Goal: Task Accomplishment & Management: Use online tool/utility

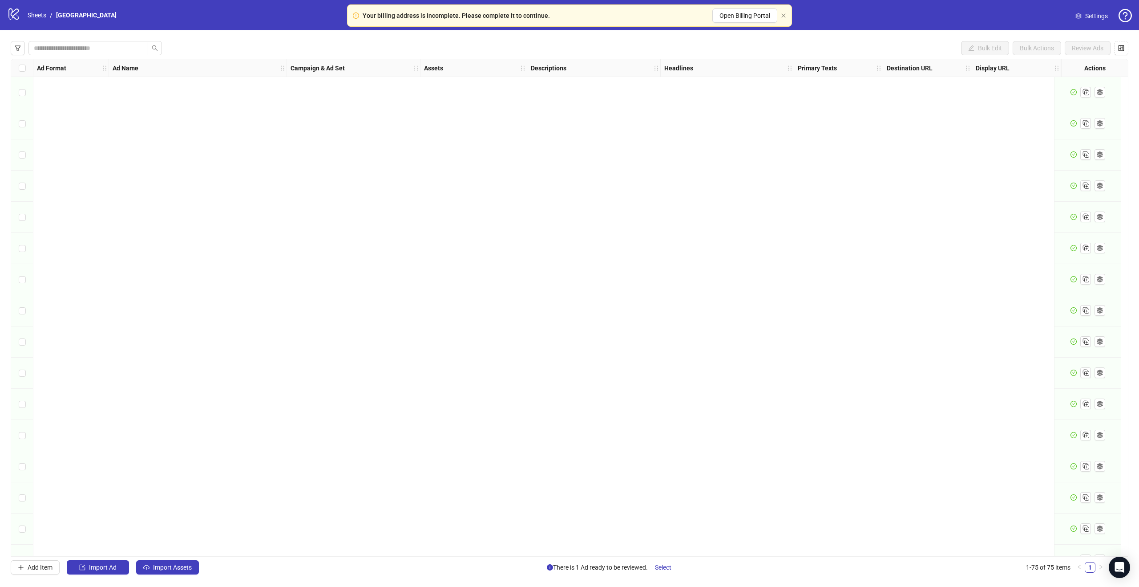
scroll to position [1861, 0]
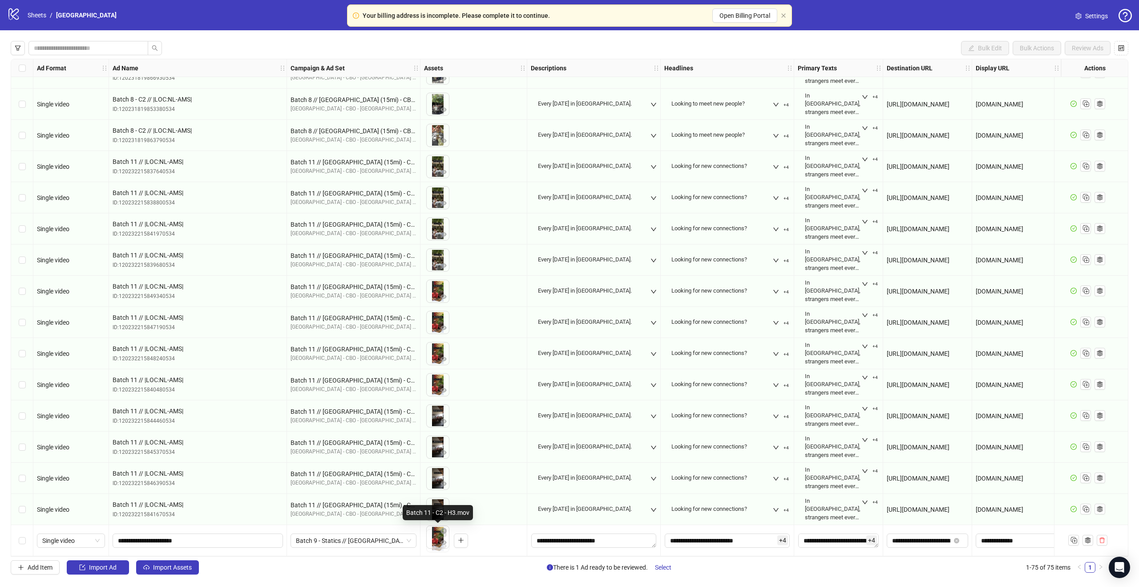
click at [434, 535] on body "Your billing address is incomplete. Please complete it to continue. Open Billin…" at bounding box center [569, 293] width 1139 height 587
click at [455, 536] on button "button" at bounding box center [461, 540] width 14 height 14
click at [461, 537] on icon "plus" at bounding box center [461, 540] width 6 height 6
click at [1116, 566] on icon "Open Intercom Messenger" at bounding box center [1119, 567] width 10 height 12
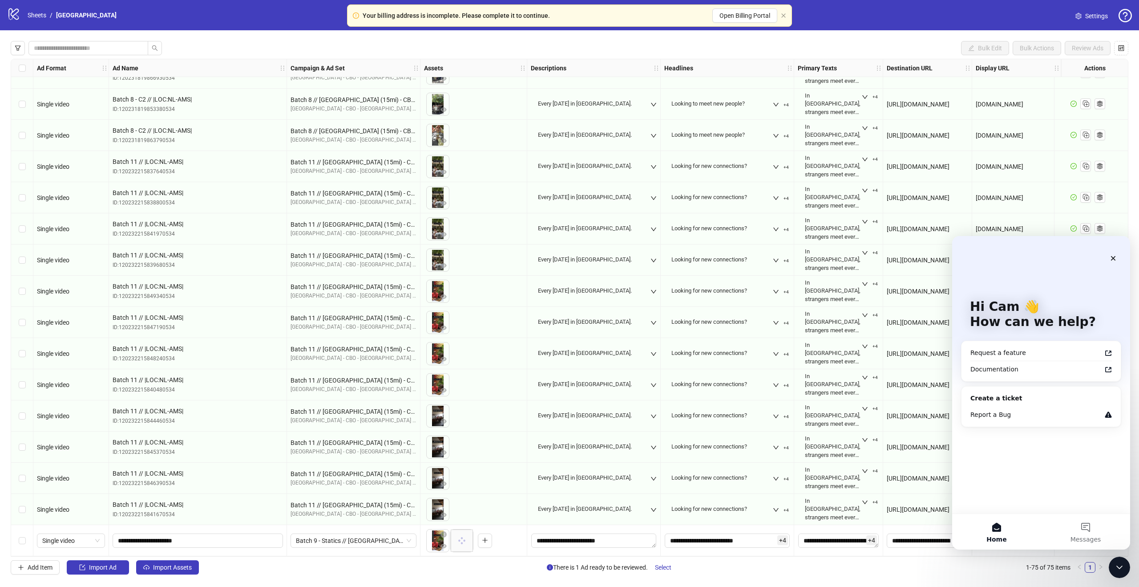
scroll to position [0, 0]
click at [1085, 527] on button "Messages" at bounding box center [1085, 532] width 89 height 36
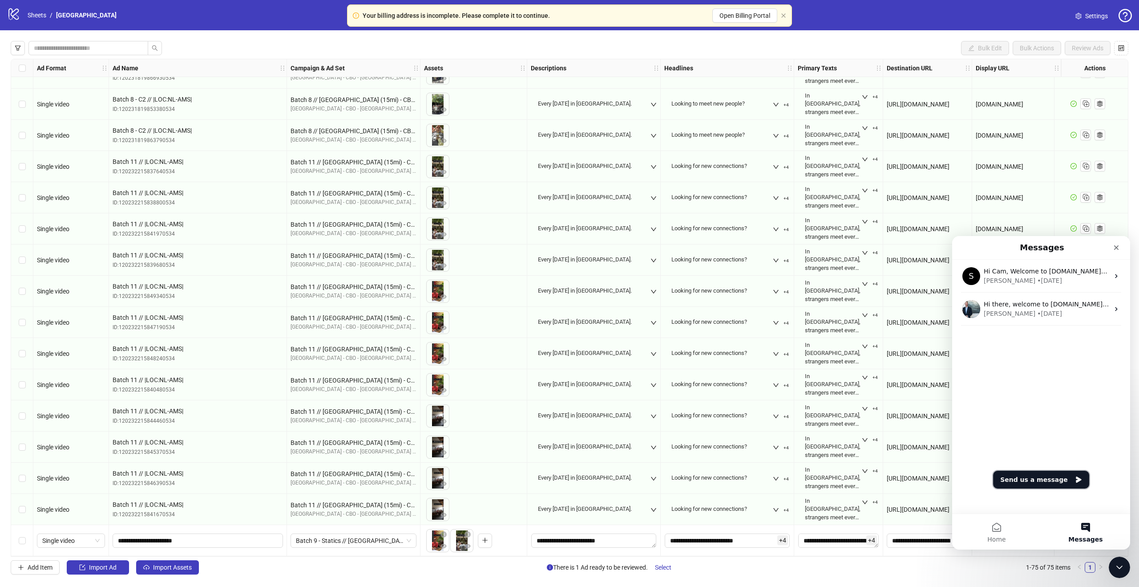
click at [1034, 478] on button "Send us a message" at bounding box center [1041, 479] width 96 height 18
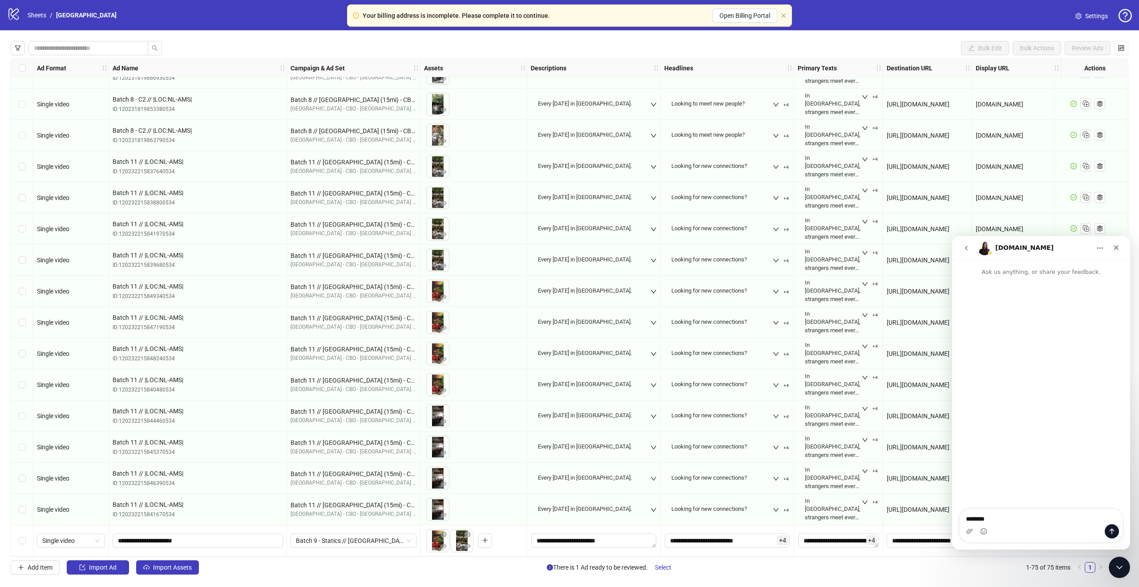
type textarea "********"
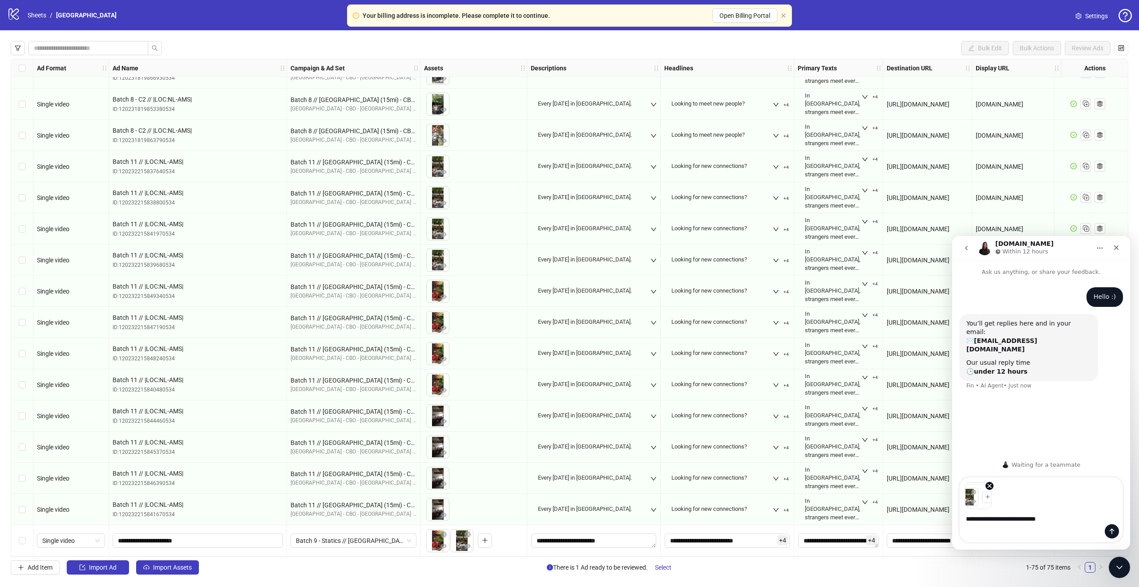
click at [1037, 520] on textarea "**********" at bounding box center [1041, 516] width 163 height 15
type textarea "**********"
click at [1118, 561] on icon "Close Intercom Messenger" at bounding box center [1118, 565] width 11 height 11
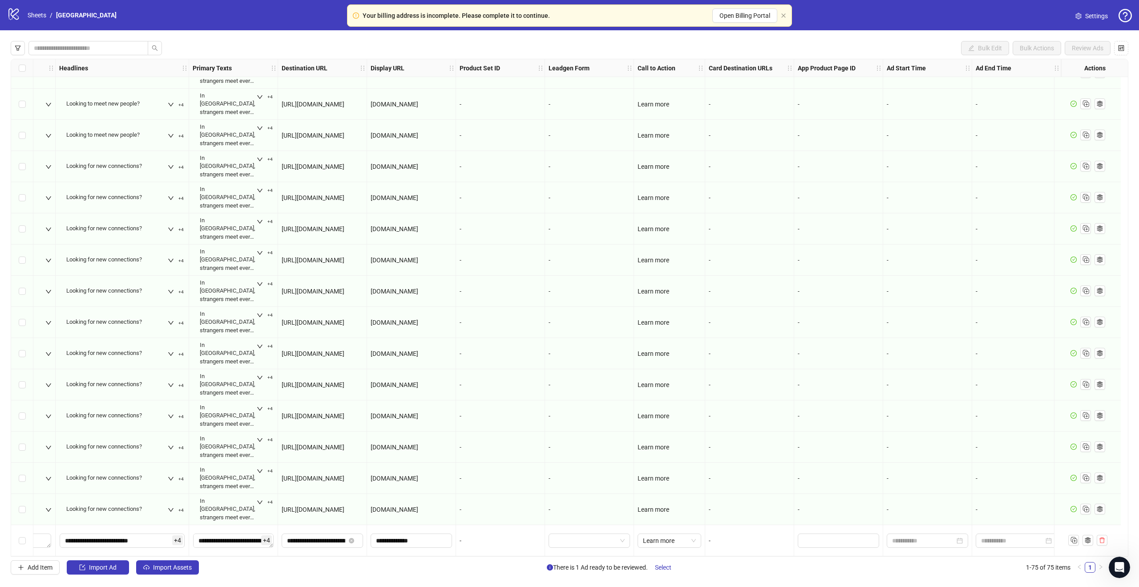
scroll to position [1861, 0]
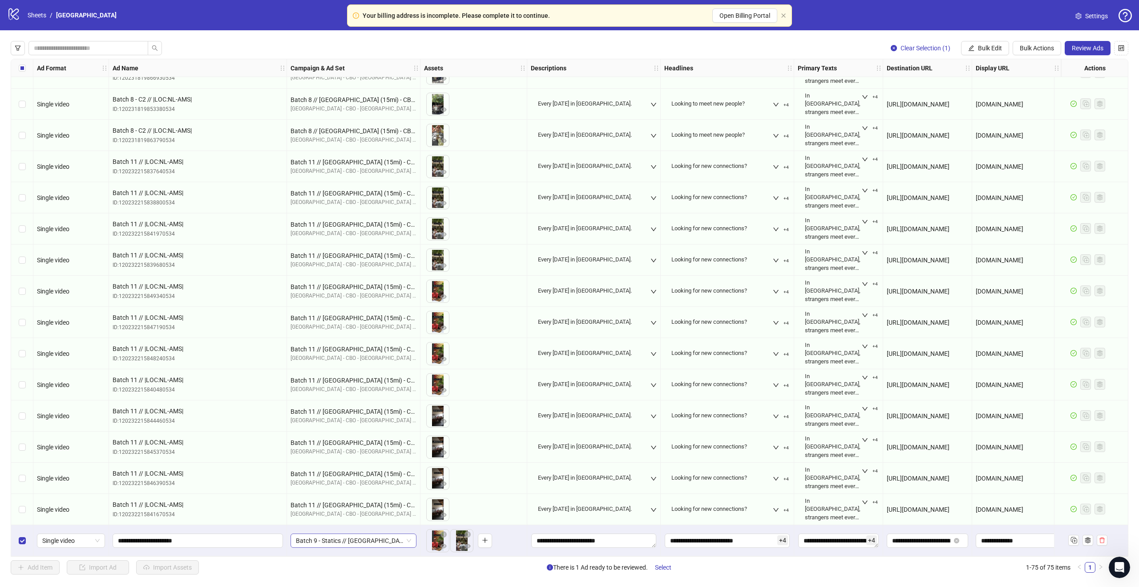
click at [334, 535] on span "Batch 9 - Statics // [GEOGRAPHIC_DATA] (15mi) - CBO - IA // |LOC:NL-AMS| // - E…" at bounding box center [353, 540] width 115 height 13
click at [345, 538] on span "Batch 9 - Statics // [GEOGRAPHIC_DATA] (15mi) - CBO - IA // |LOC:NL-AMS| // - E…" at bounding box center [353, 540] width 115 height 13
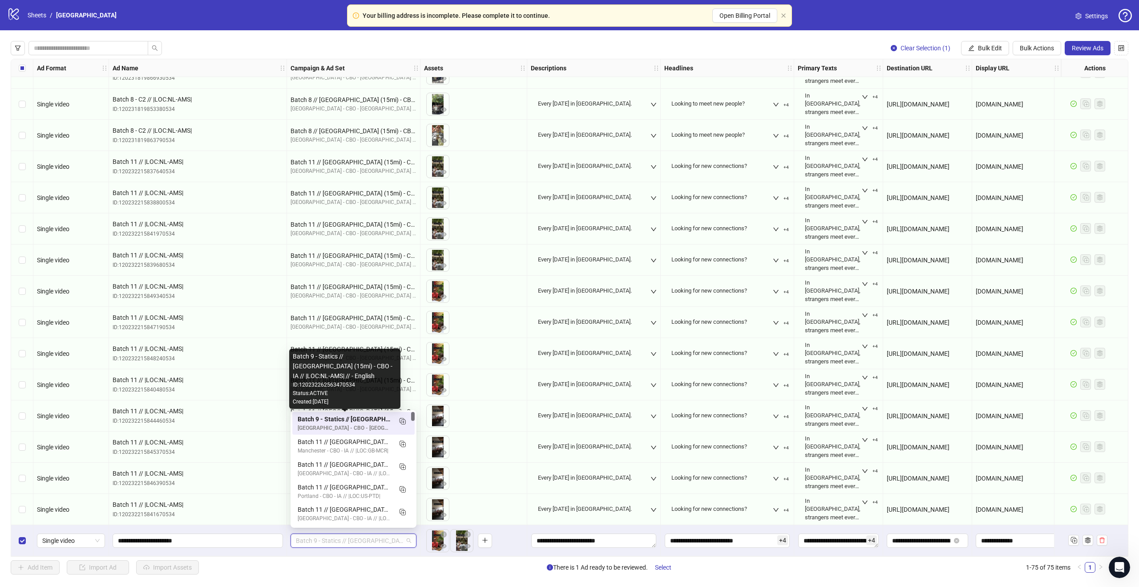
click at [371, 417] on div "Batch 9 - Statics // [GEOGRAPHIC_DATA] (15mi) - CBO - IA // |LOC:NL-AMS| // - E…" at bounding box center [345, 419] width 94 height 10
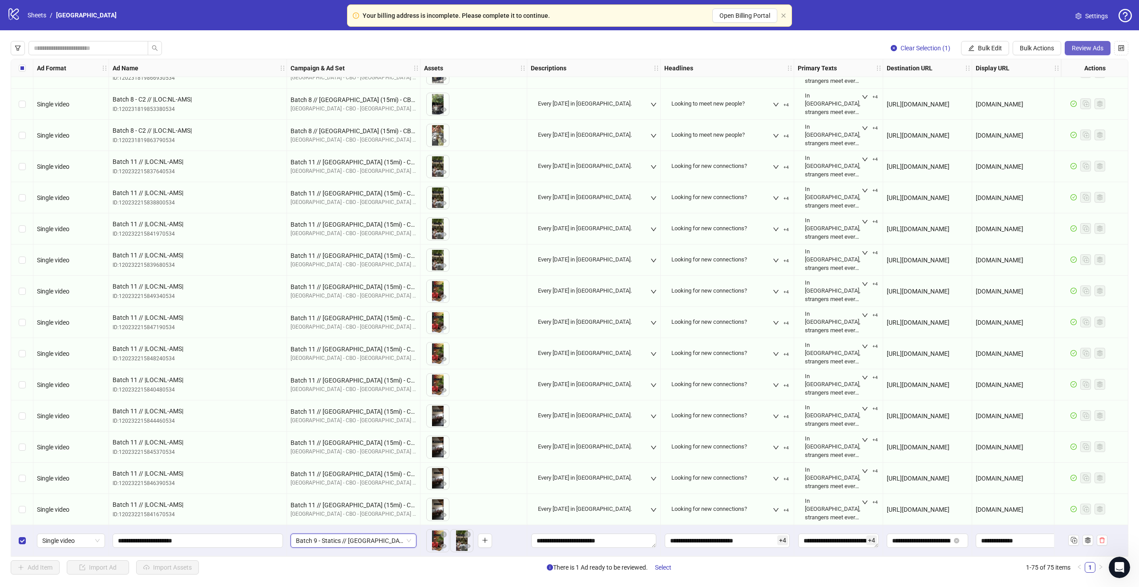
click at [1095, 49] on span "Review Ads" at bounding box center [1088, 48] width 32 height 7
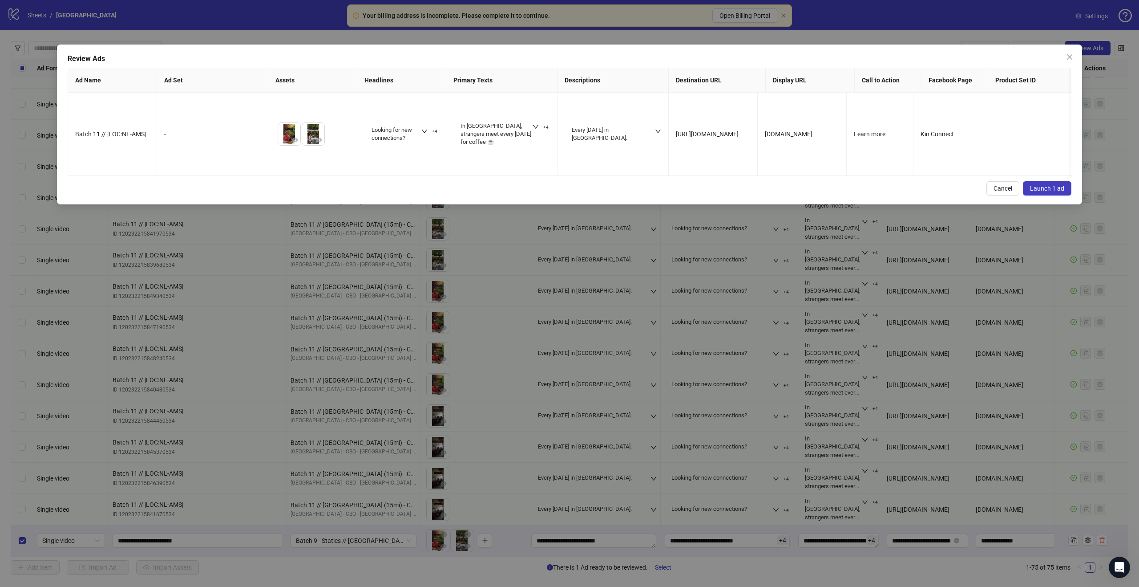
click at [1049, 185] on span "Launch 1 ad" at bounding box center [1047, 188] width 34 height 7
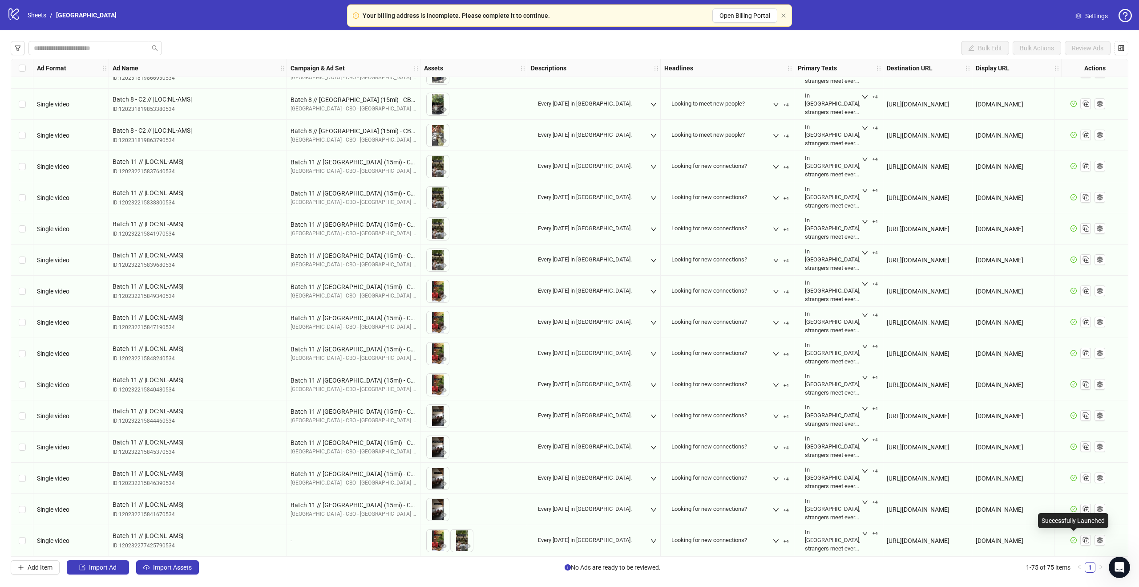
click at [1074, 539] on icon "check-circle" at bounding box center [1073, 540] width 3 height 2
click at [1073, 539] on icon "check-circle" at bounding box center [1073, 540] width 3 height 2
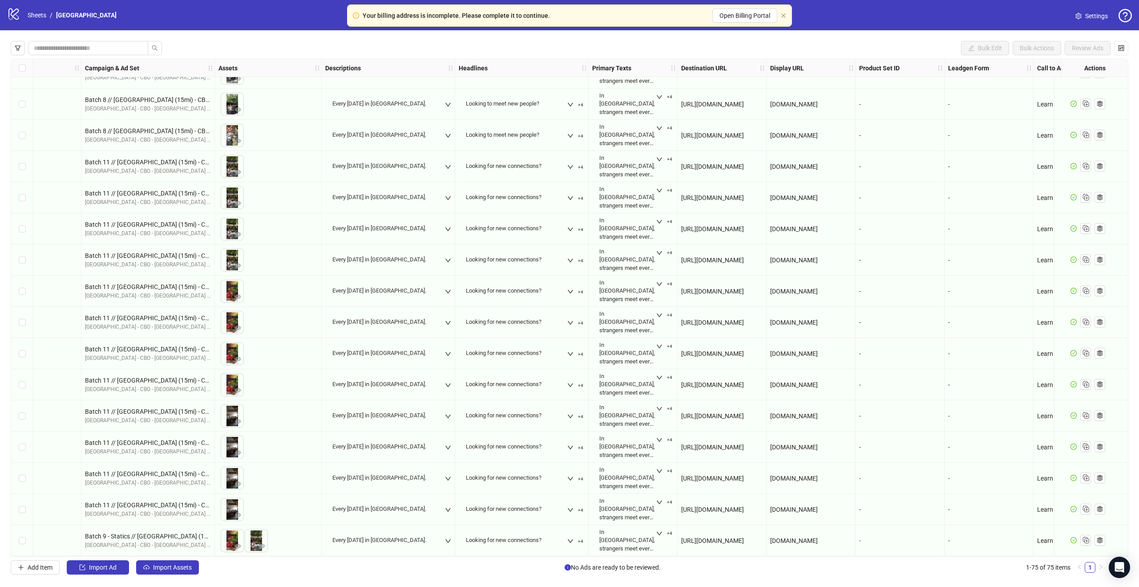
scroll to position [1861, 0]
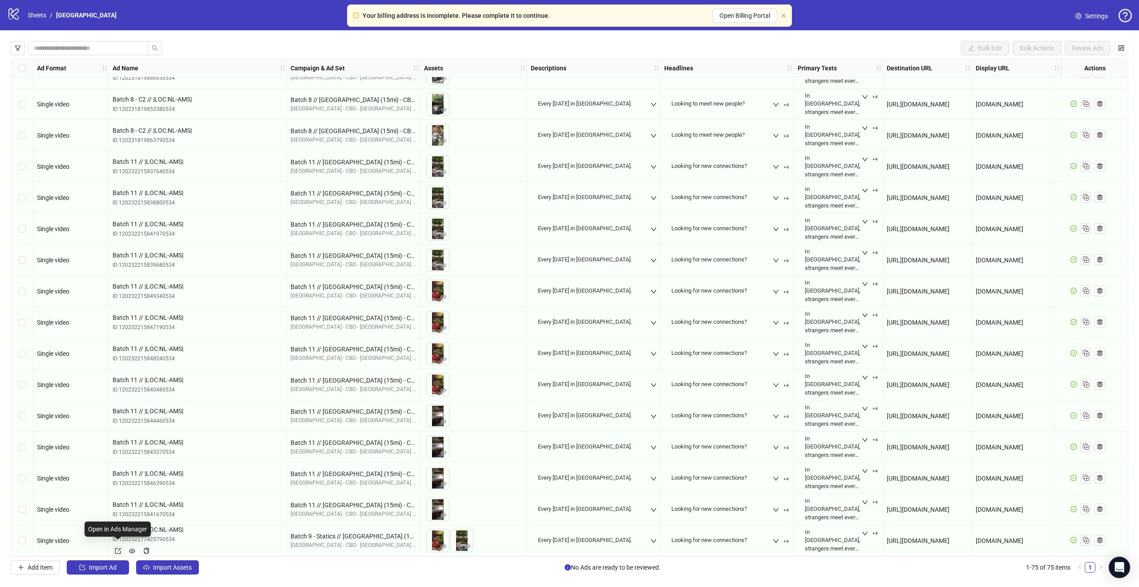
click at [117, 547] on icon "export" at bounding box center [118, 550] width 6 height 6
click at [468, 543] on icon "eye" at bounding box center [468, 545] width 6 height 4
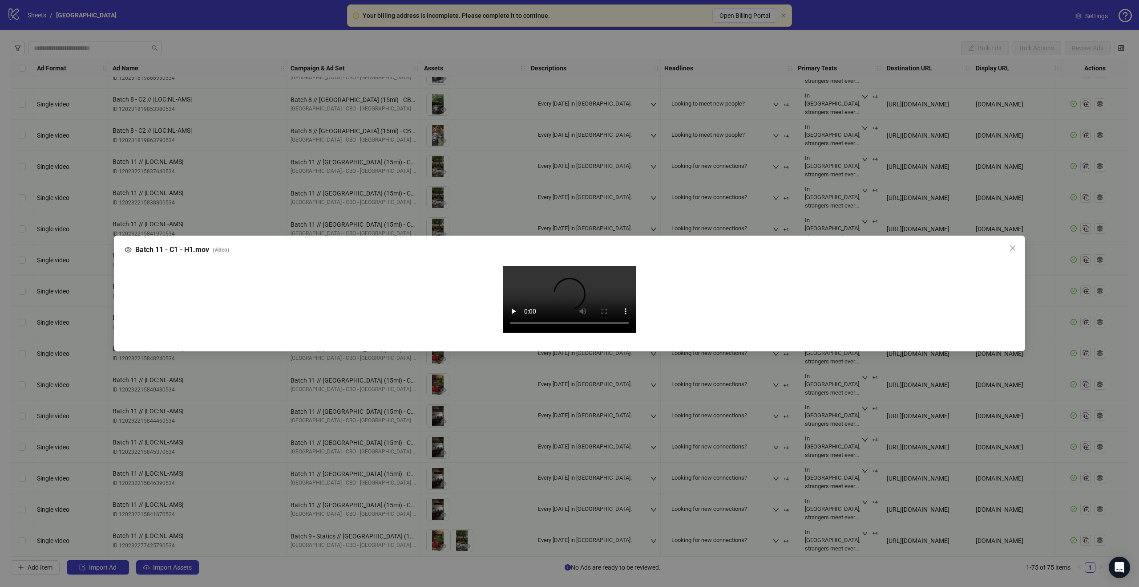
click at [485, 441] on div "Batch 11 - C1 - H1.mov ( video ) Your browser does not support the video tag." at bounding box center [569, 293] width 1139 height 587
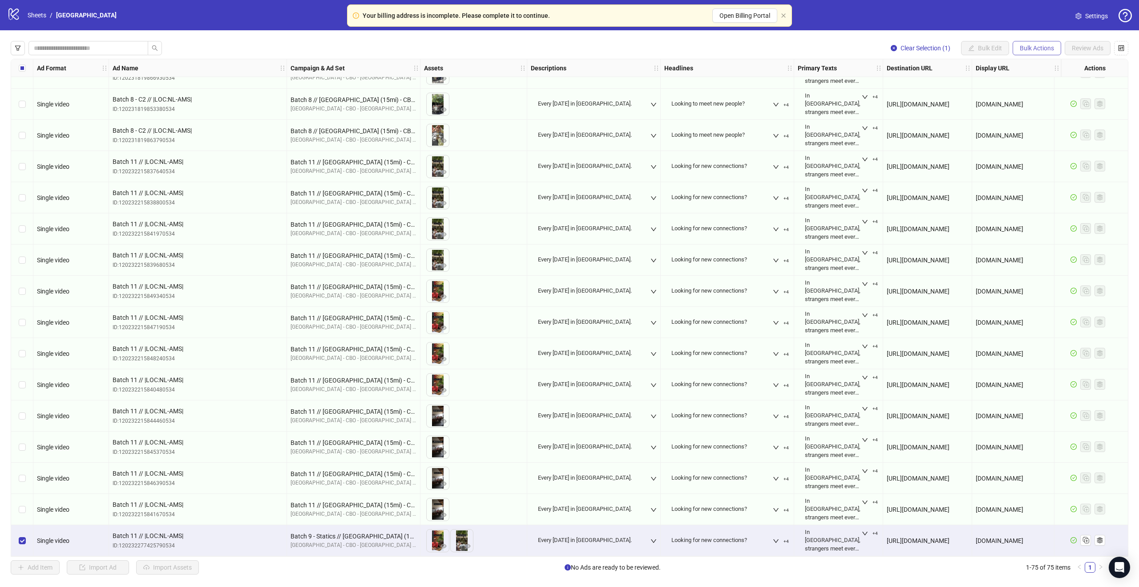
click at [1044, 53] on button "Bulk Actions" at bounding box center [1037, 48] width 49 height 14
click at [1035, 61] on span "Delete" at bounding box center [1050, 66] width 62 height 10
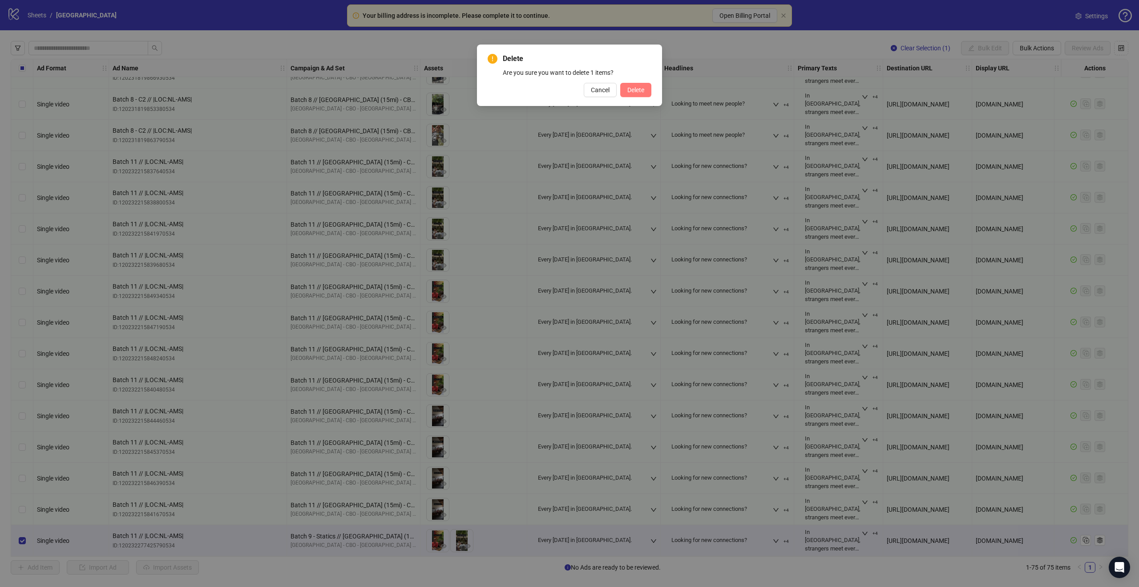
click at [637, 89] on span "Delete" at bounding box center [636, 89] width 17 height 7
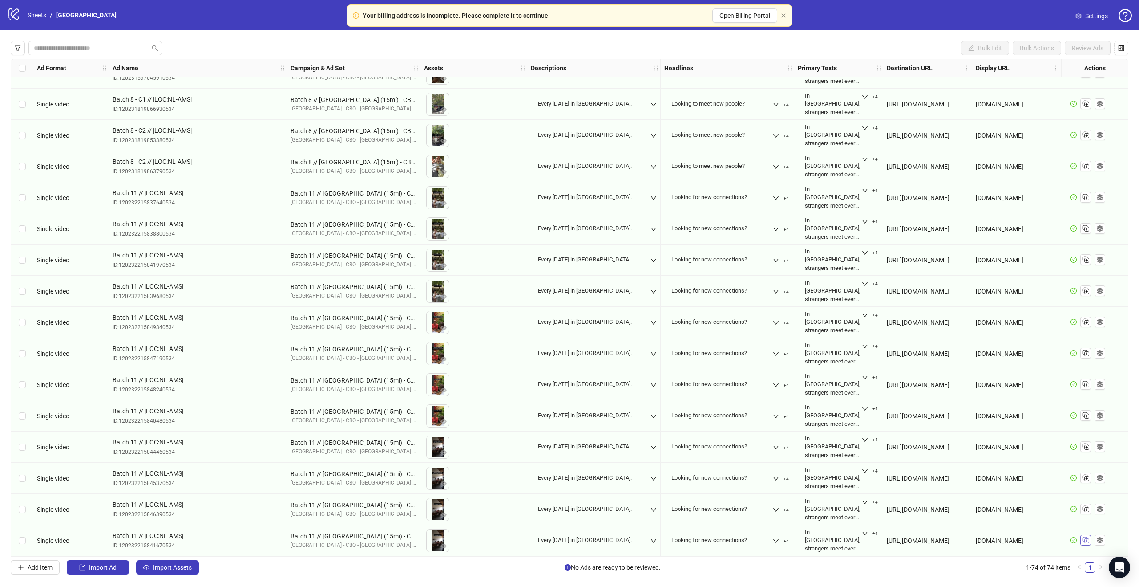
click at [1086, 537] on rect "Duplicate" at bounding box center [1085, 539] width 4 height 4
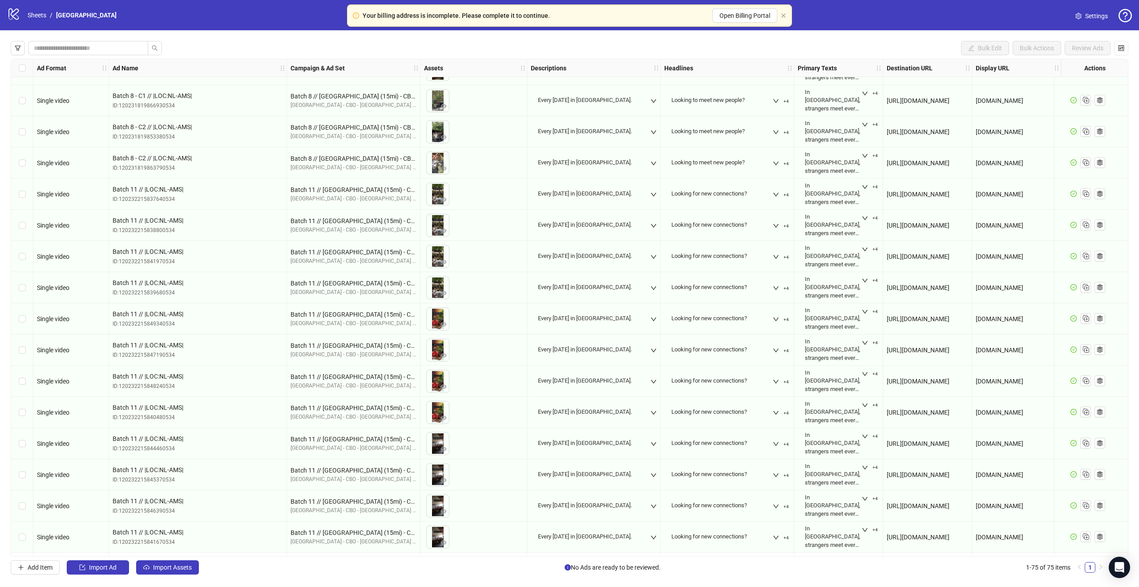
scroll to position [1861, 0]
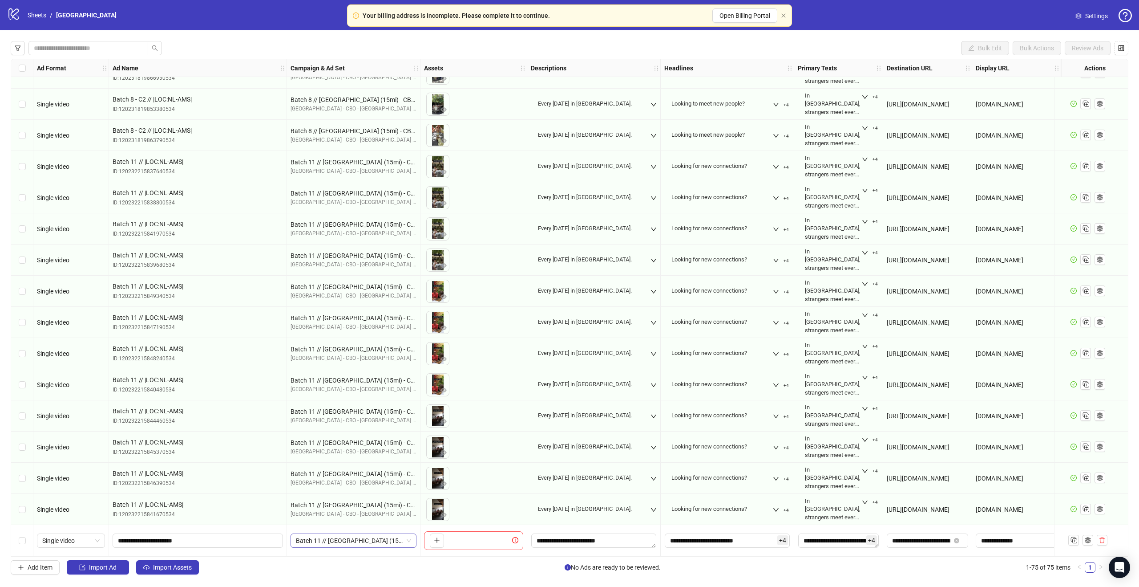
click at [374, 540] on span "Batch 11 // [GEOGRAPHIC_DATA] (15mi) - CBO - IA // |LOC:NL-AMS| // - English" at bounding box center [353, 540] width 115 height 13
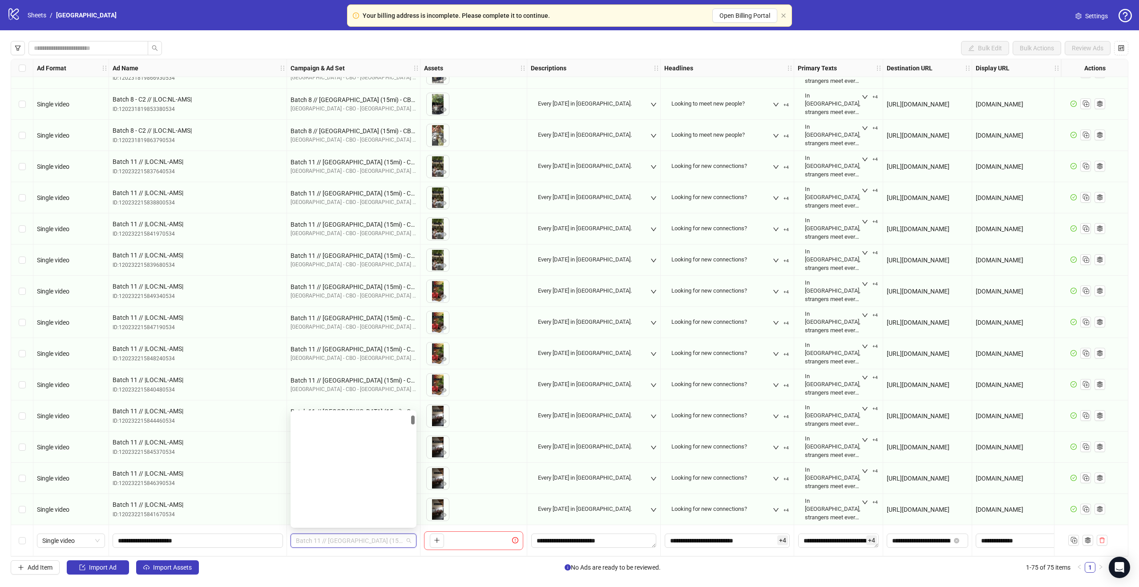
scroll to position [295, 0]
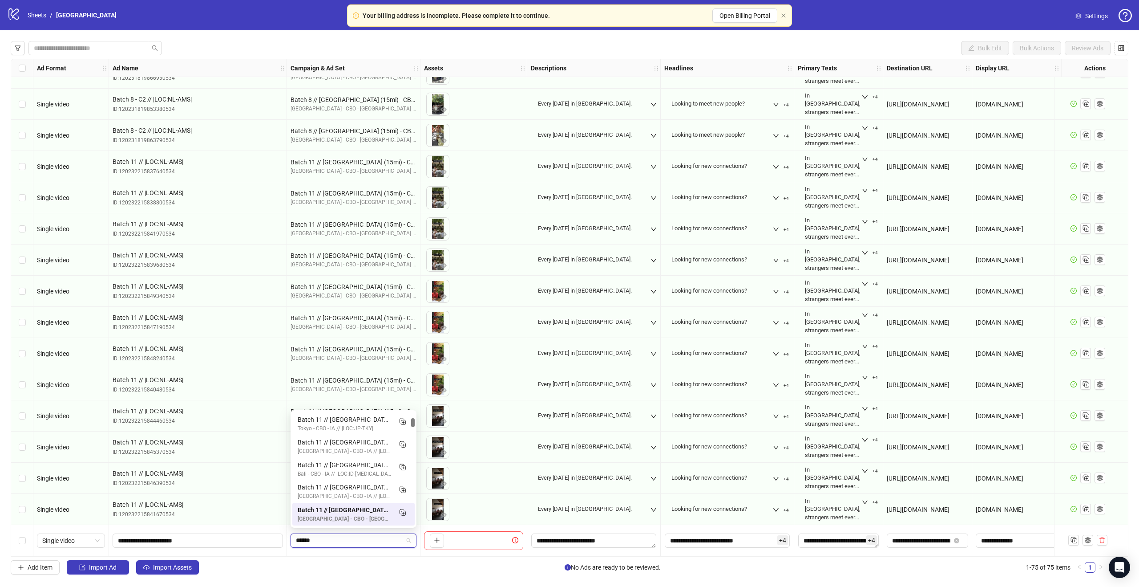
type input "*******"
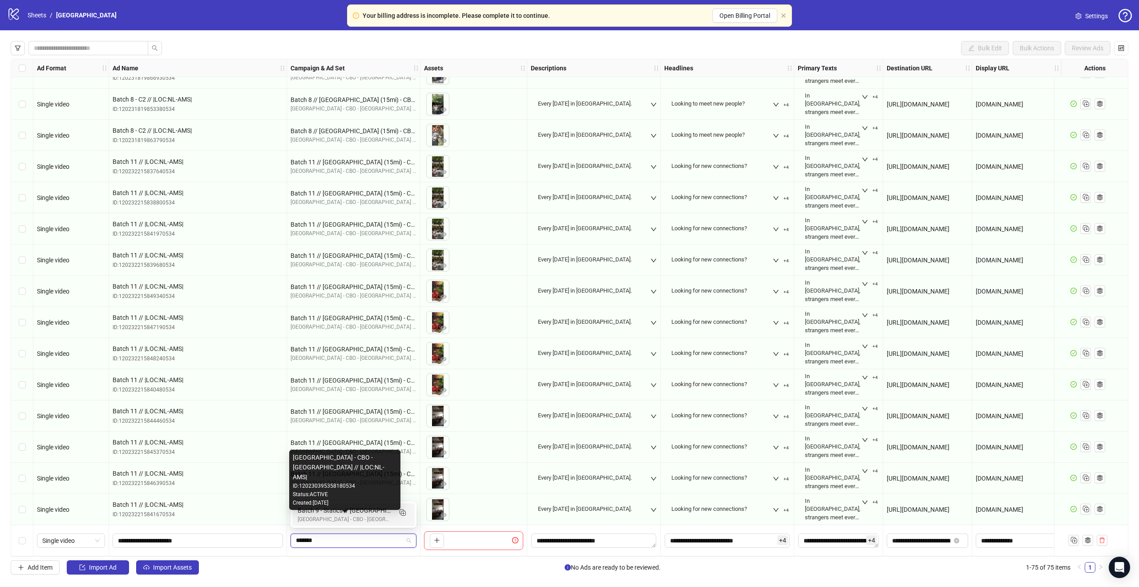
click at [337, 510] on div "Batch 9 - Statics // [GEOGRAPHIC_DATA] (15mi) - CBO - IA // |LOC:NL-AMS| // - E…" at bounding box center [345, 510] width 94 height 10
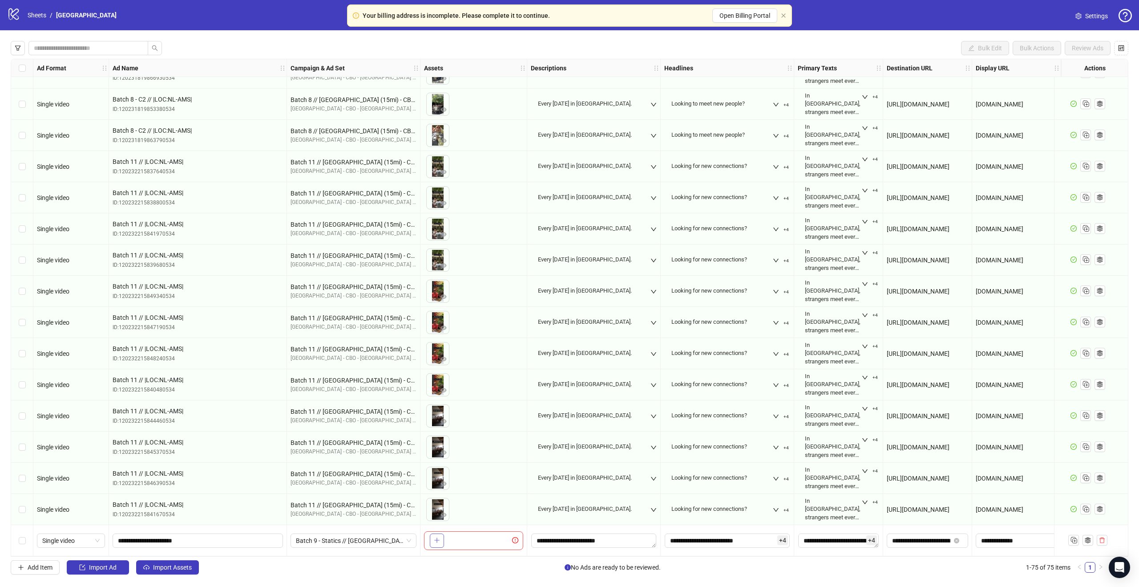
click at [438, 537] on icon "plus" at bounding box center [437, 540] width 6 height 6
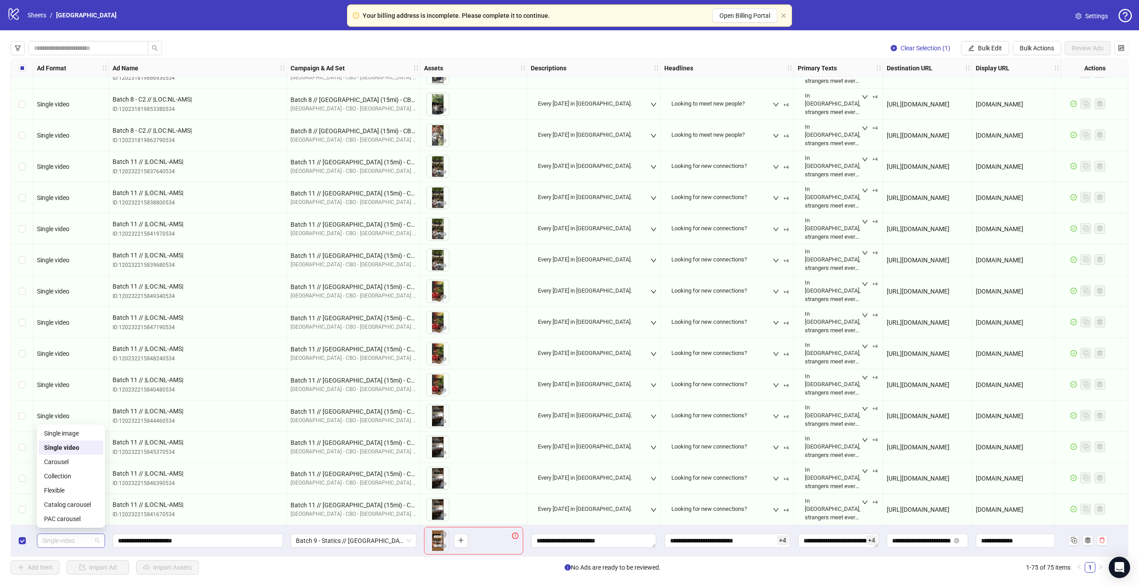
click at [79, 541] on span "Single video" at bounding box center [70, 540] width 57 height 13
click at [72, 435] on div "Single image" at bounding box center [71, 433] width 54 height 10
click at [1077, 46] on span "Review Ads" at bounding box center [1088, 48] width 32 height 7
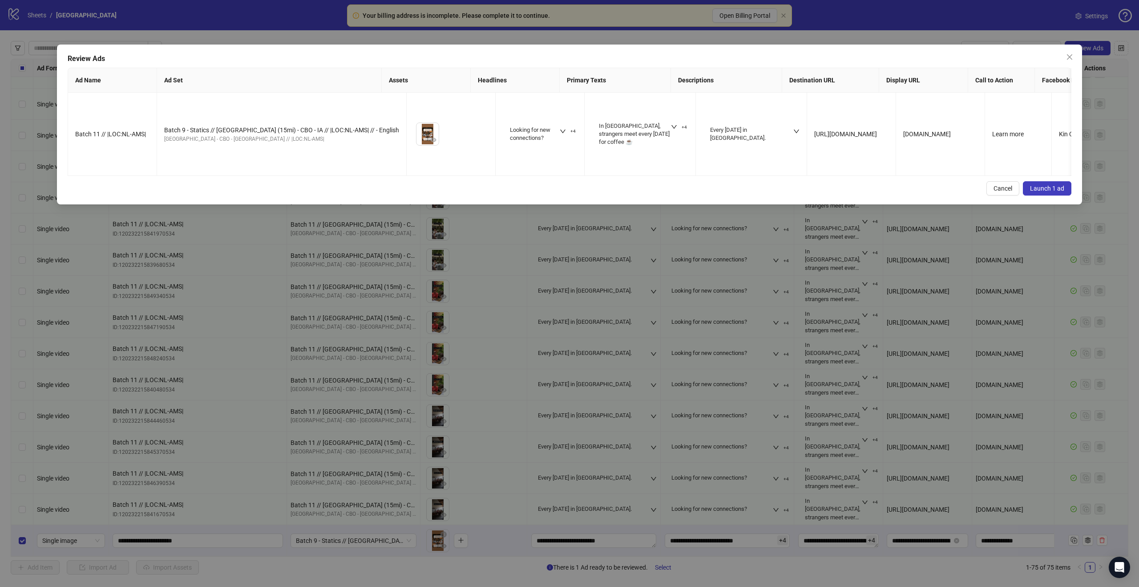
click at [1034, 185] on span "Launch 1 ad" at bounding box center [1047, 188] width 34 height 7
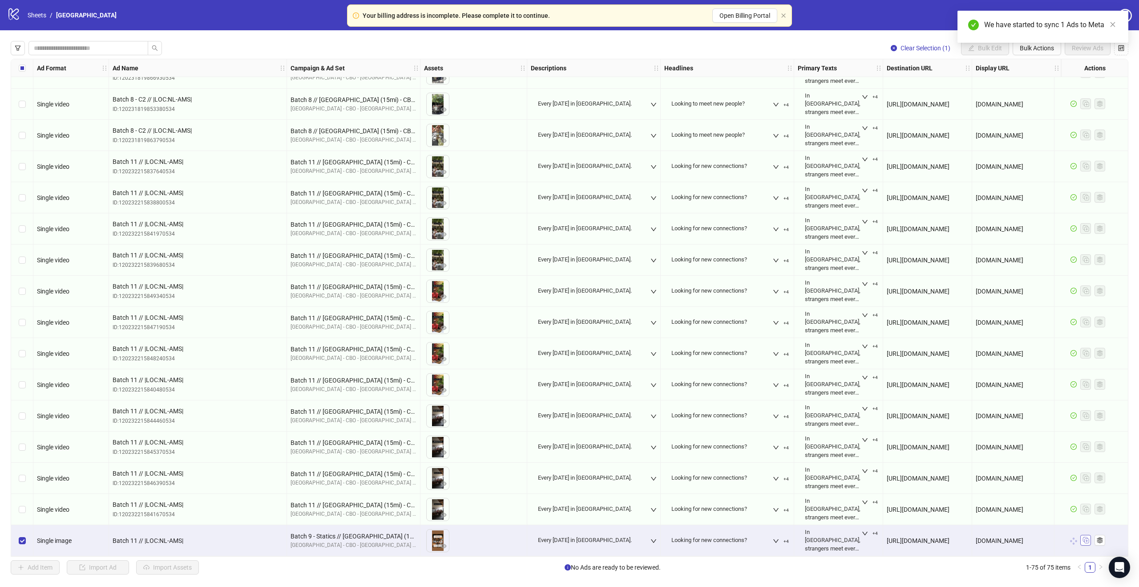
click at [1088, 541] on line "Duplicate" at bounding box center [1087, 541] width 2 height 0
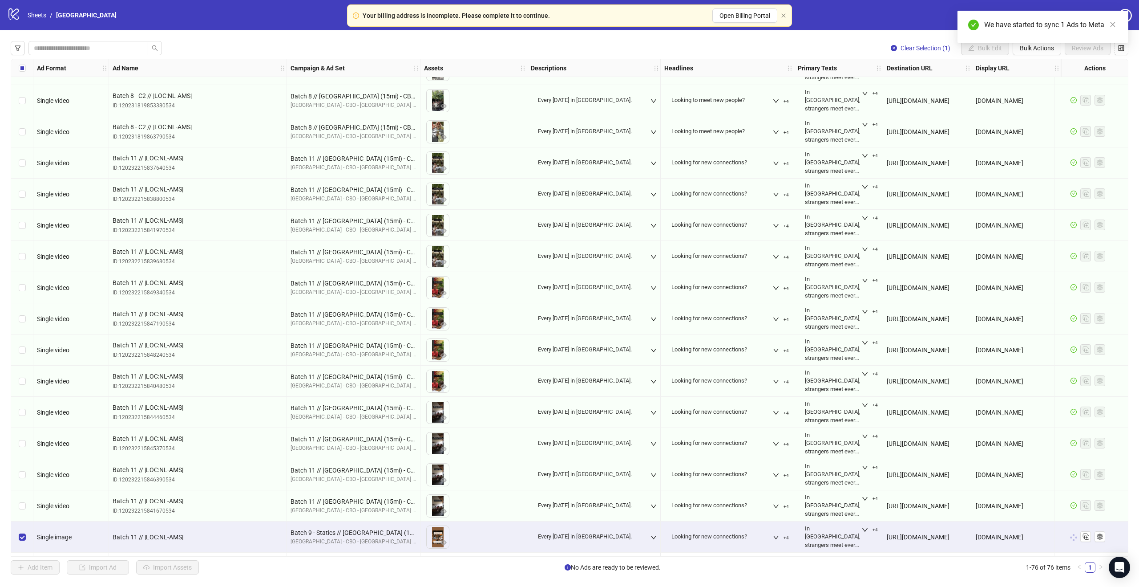
scroll to position [1892, 0]
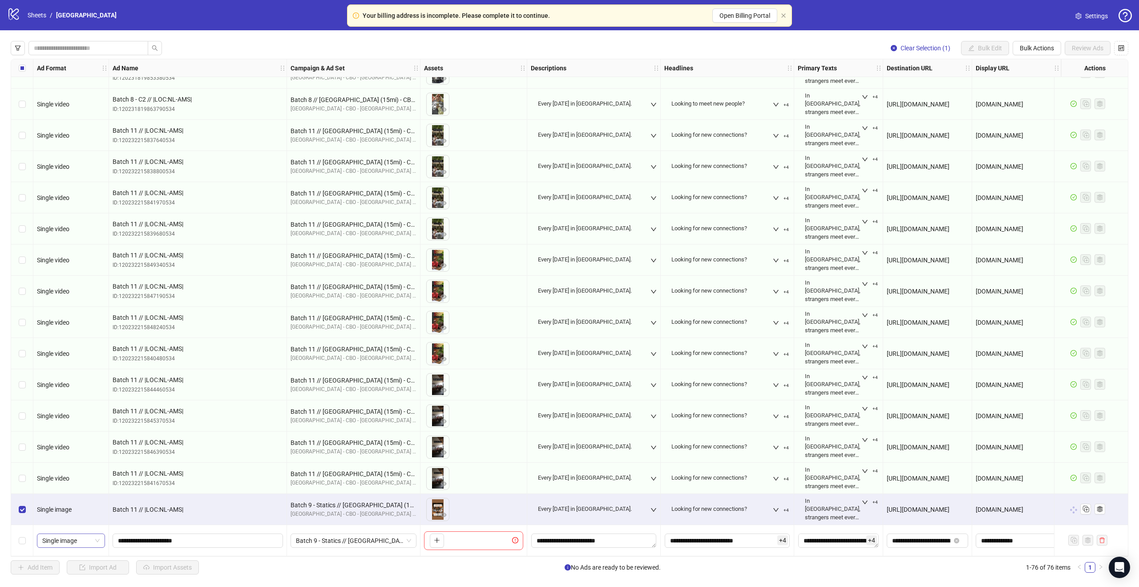
click at [71, 540] on span "Single image" at bounding box center [70, 540] width 57 height 13
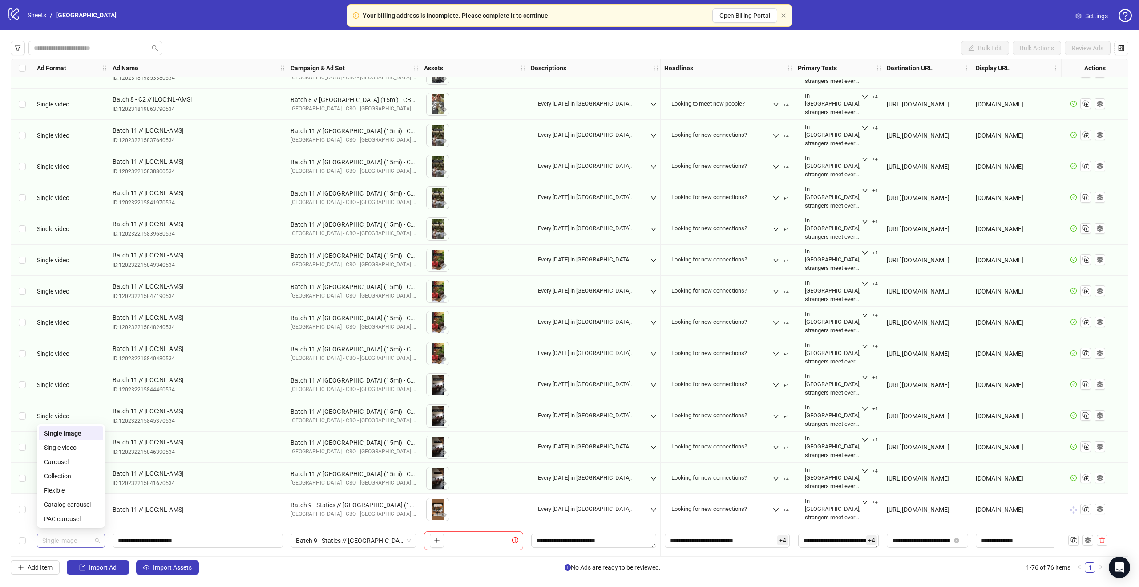
click at [56, 539] on span "Single image" at bounding box center [70, 540] width 57 height 13
click at [81, 490] on div "Flexible" at bounding box center [71, 490] width 54 height 10
click at [70, 539] on span "Flexible" at bounding box center [70, 540] width 57 height 13
click at [71, 538] on span "Flexible" at bounding box center [70, 540] width 57 height 13
click at [434, 537] on icon "plus" at bounding box center [437, 540] width 6 height 6
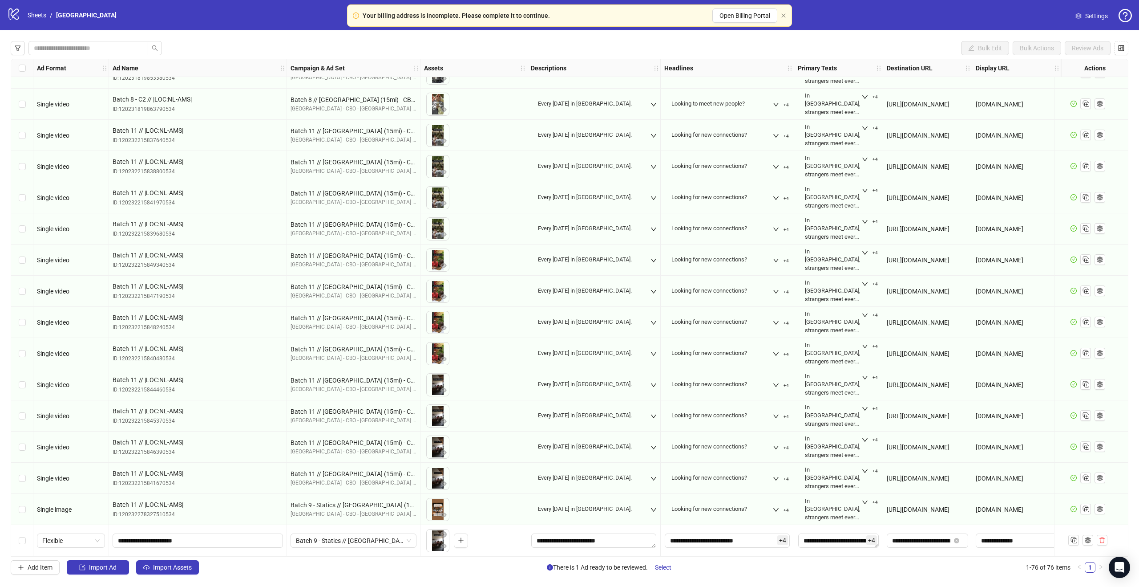
click at [28, 536] on div "Select row 76" at bounding box center [22, 540] width 22 height 31
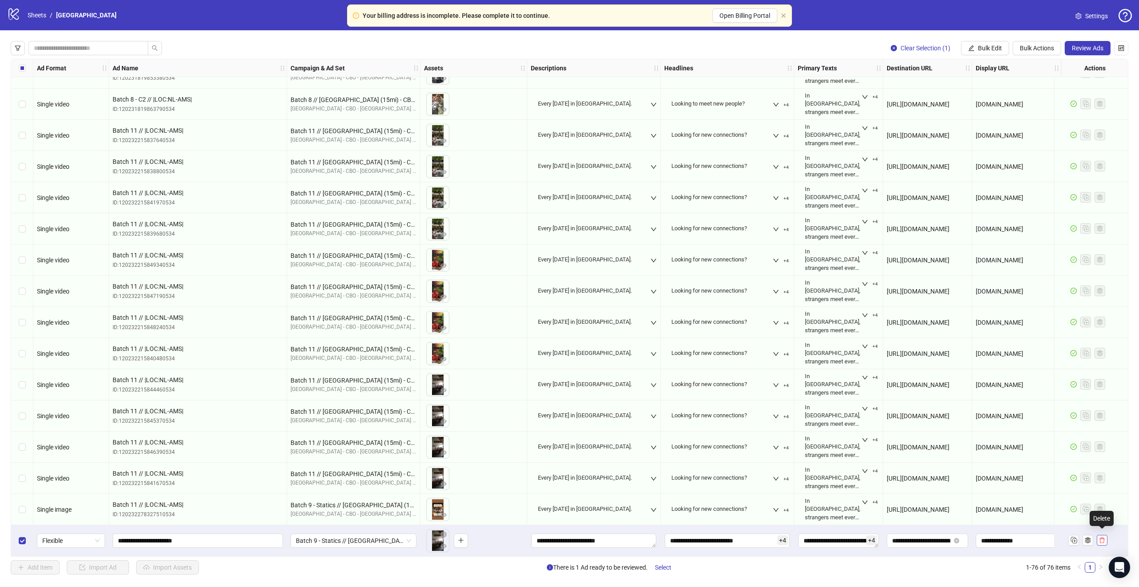
click at [1103, 538] on icon "delete" at bounding box center [1102, 540] width 6 height 6
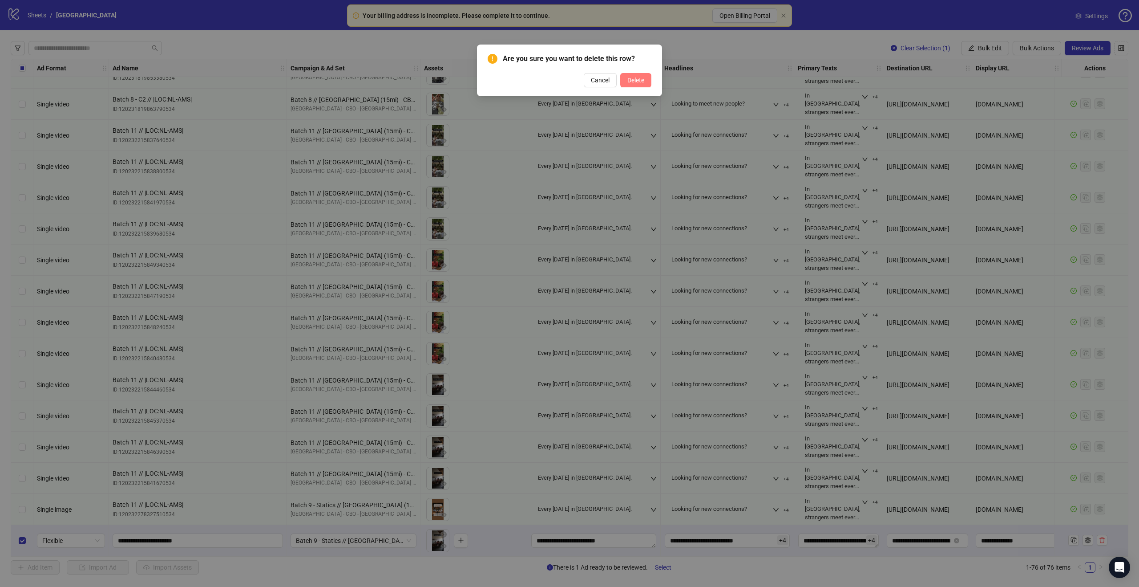
click at [642, 79] on span "Delete" at bounding box center [636, 80] width 17 height 7
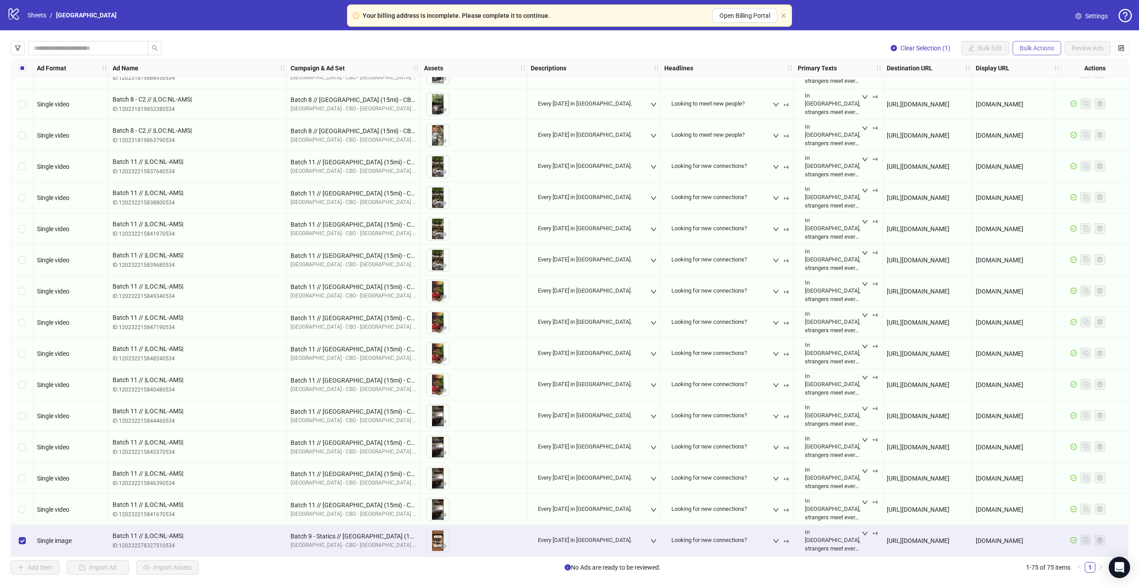
click at [1029, 49] on span "Bulk Actions" at bounding box center [1037, 48] width 34 height 7
click at [1031, 79] on span "Duplicate" at bounding box center [1050, 80] width 62 height 10
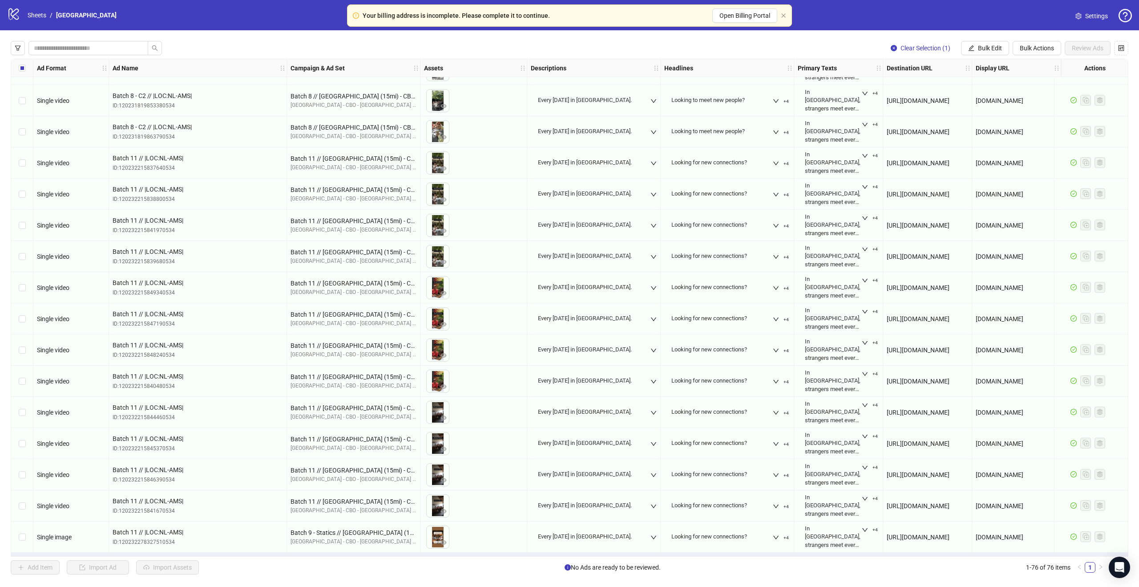
scroll to position [1892, 0]
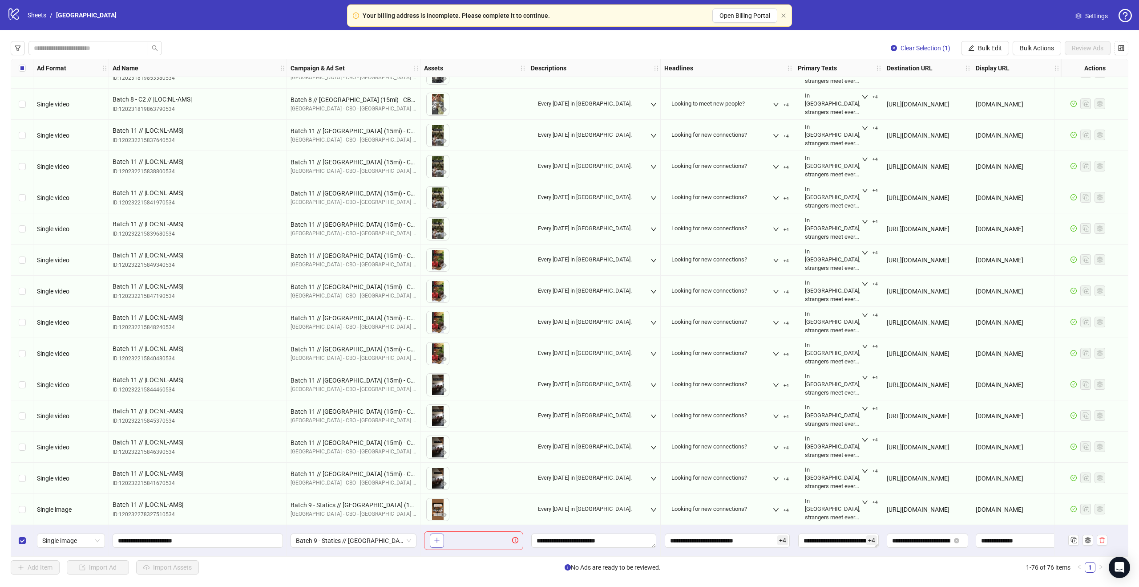
click at [437, 538] on icon "plus" at bounding box center [437, 540] width 0 height 5
click at [1081, 45] on span "Review Ads" at bounding box center [1088, 48] width 32 height 7
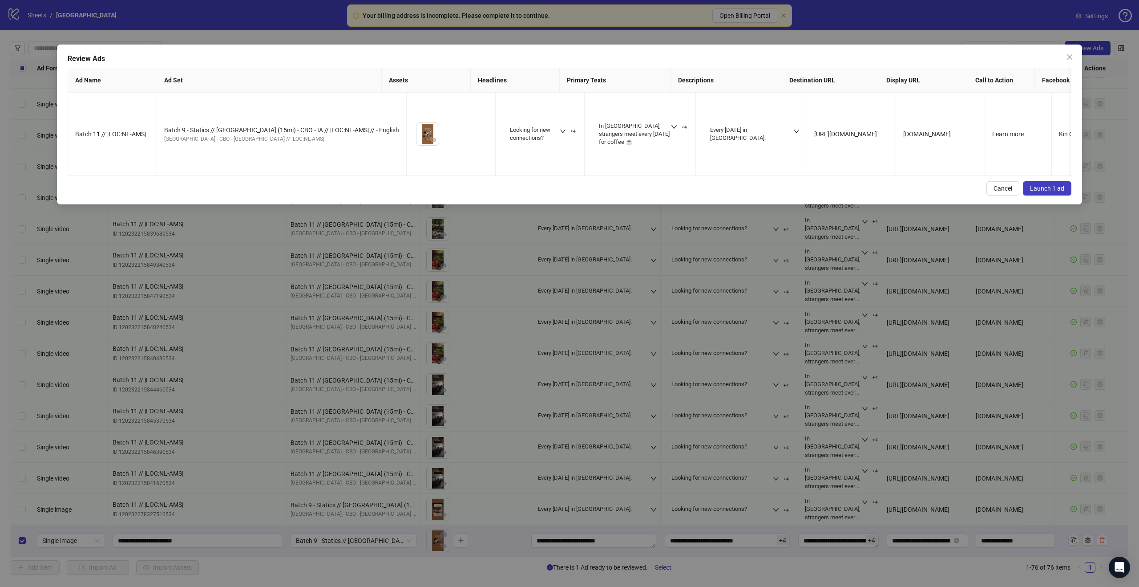
click at [1036, 181] on button "Launch 1 ad" at bounding box center [1047, 188] width 49 height 14
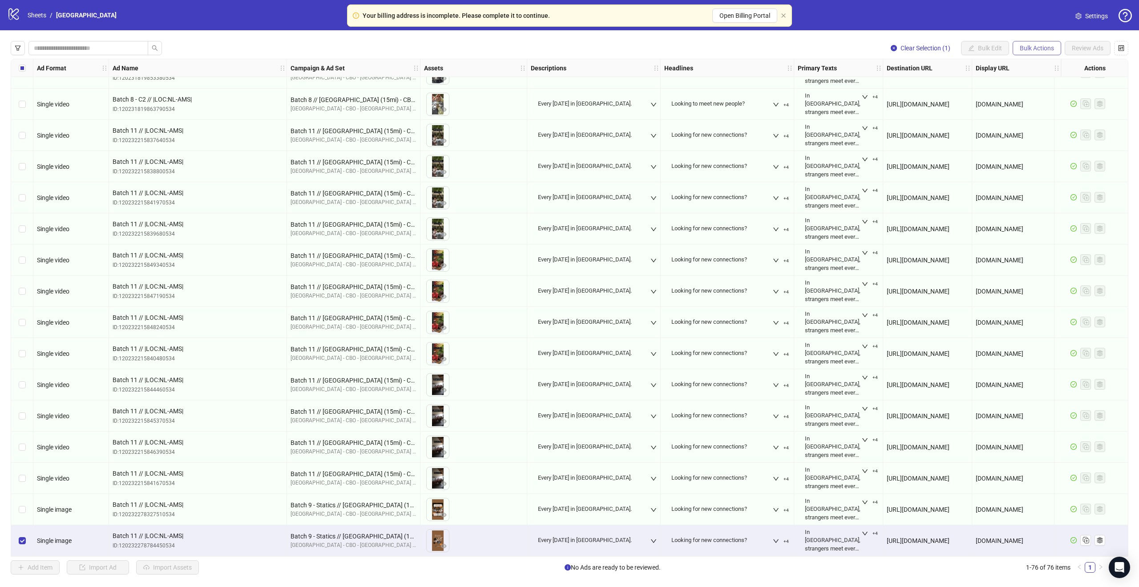
click at [1035, 54] on button "Bulk Actions" at bounding box center [1037, 48] width 49 height 14
click at [1042, 78] on span "Duplicate" at bounding box center [1050, 80] width 62 height 10
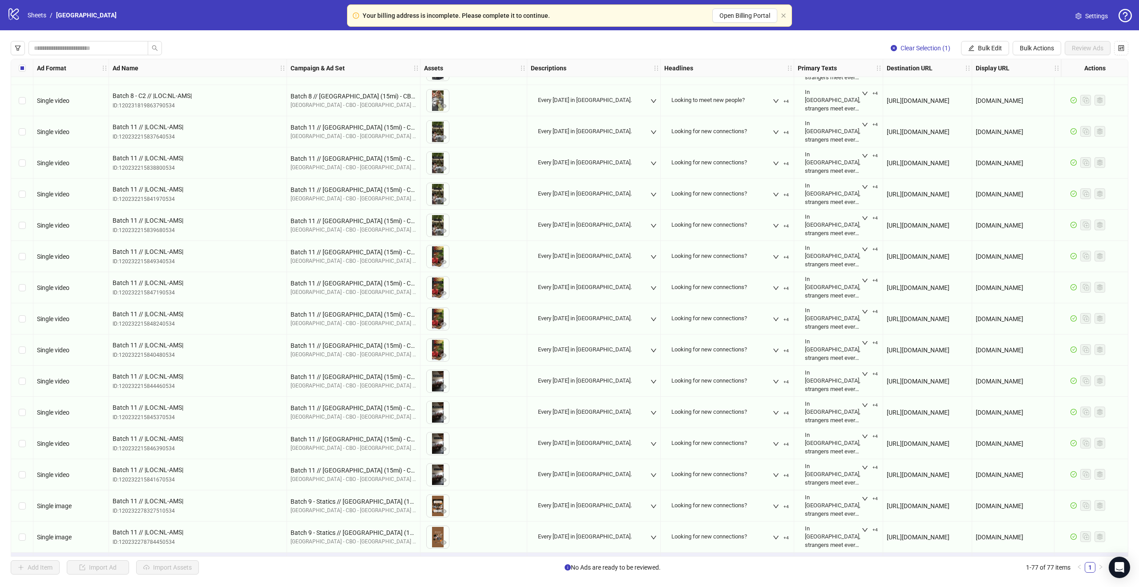
scroll to position [1923, 0]
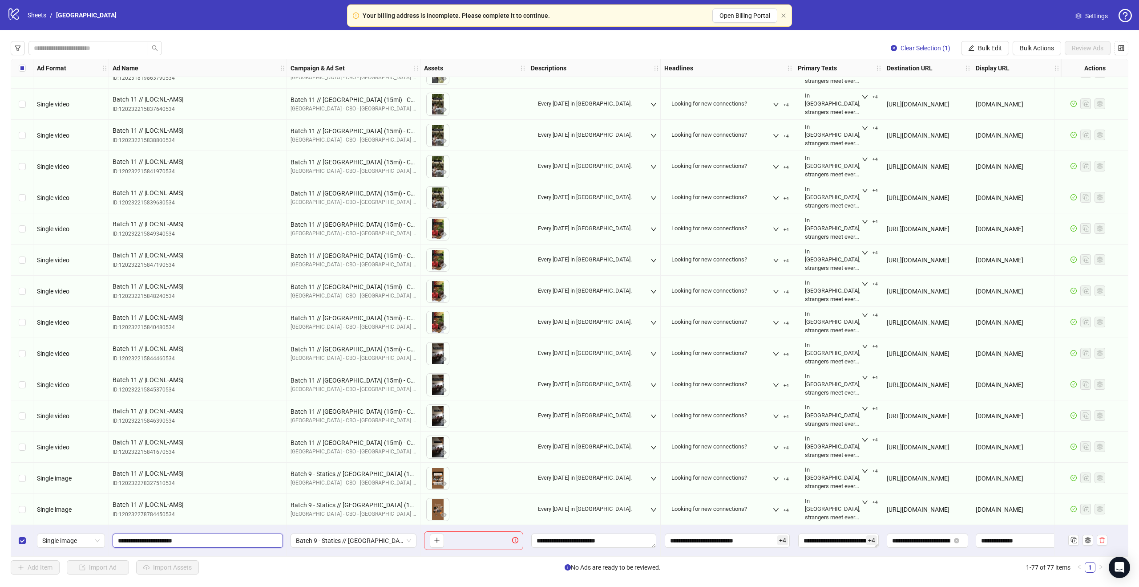
click at [139, 537] on input "**********" at bounding box center [197, 540] width 158 height 10
type input "**********"
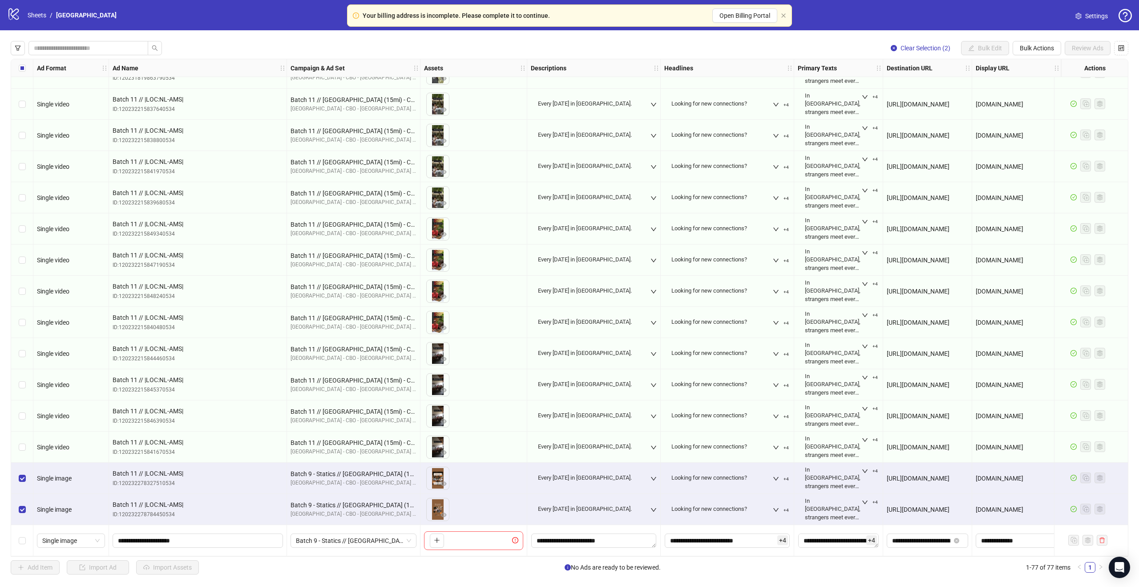
click at [1038, 40] on div "Clear Selection (2) Bulk Edit Bulk Actions Review Ads Ad Format Ad Name Campaig…" at bounding box center [569, 307] width 1139 height 555
click at [1038, 46] on span "Bulk Actions" at bounding box center [1037, 48] width 34 height 7
click at [1032, 62] on span "Delete" at bounding box center [1050, 66] width 62 height 10
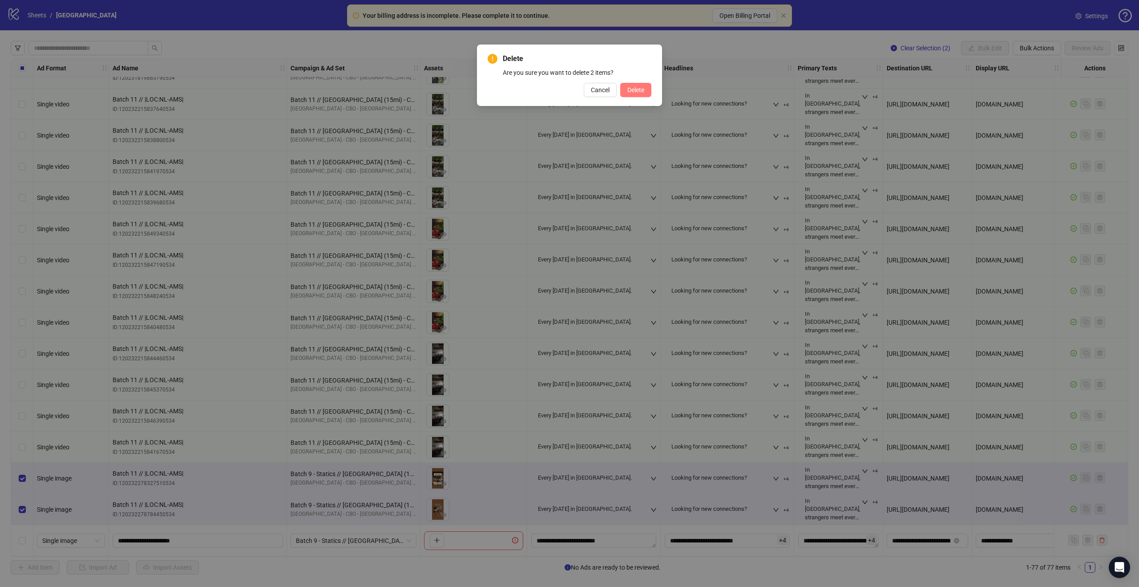
click at [636, 86] on span "Delete" at bounding box center [636, 89] width 17 height 7
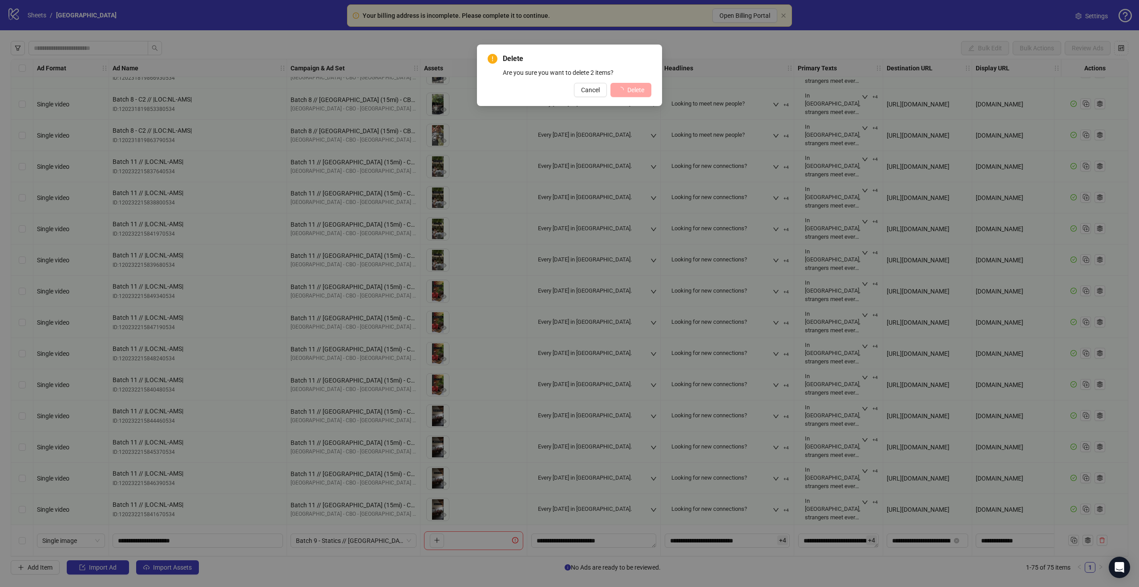
scroll to position [1861, 0]
